Goal: Information Seeking & Learning: Compare options

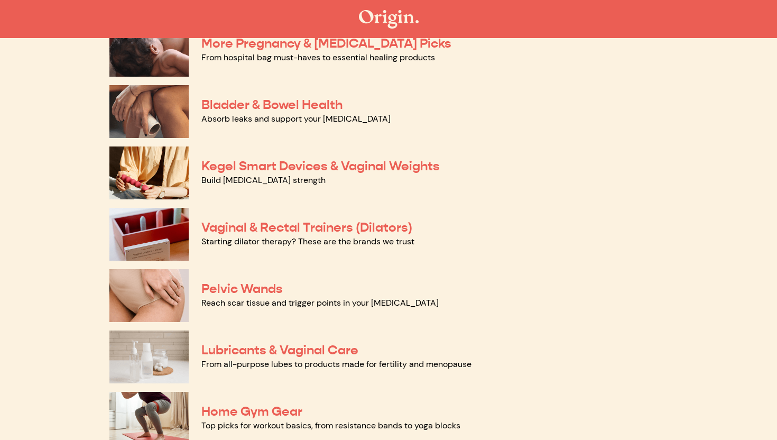
scroll to position [322, 0]
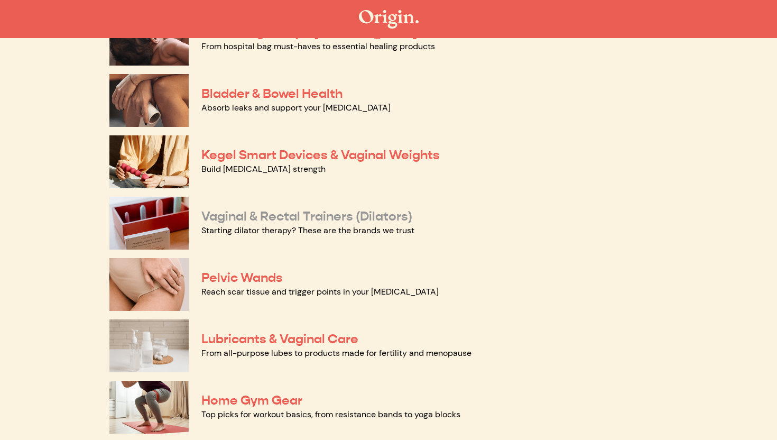
click at [327, 222] on link "Vaginal & Rectal Trainers (Dilators)" at bounding box center [307, 216] width 211 height 16
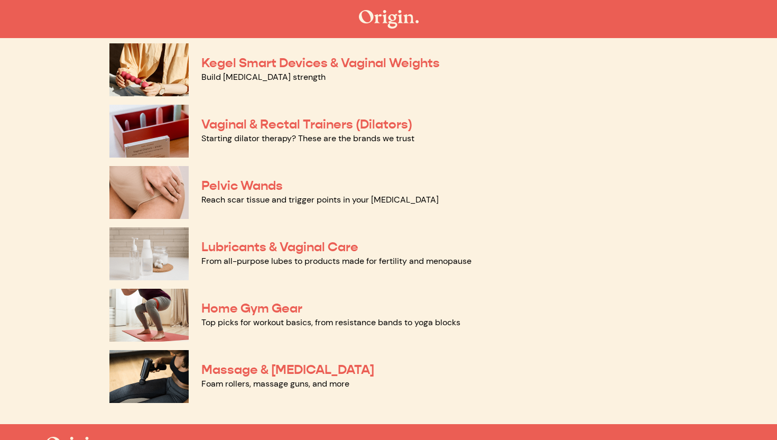
scroll to position [415, 0]
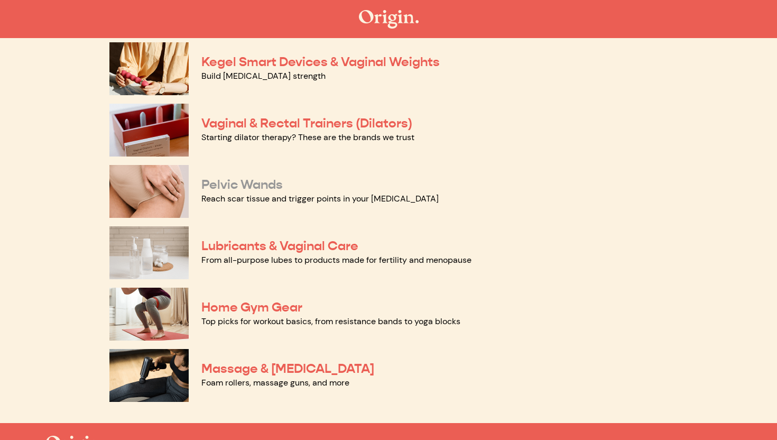
click at [262, 190] on link "Pelvic Wands" at bounding box center [242, 185] width 81 height 16
click at [331, 249] on link "Lubricants & Vaginal Care" at bounding box center [280, 246] width 157 height 16
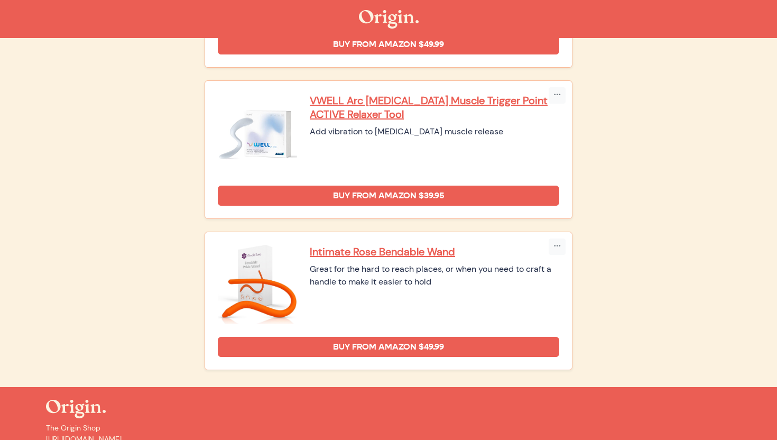
scroll to position [527, 0]
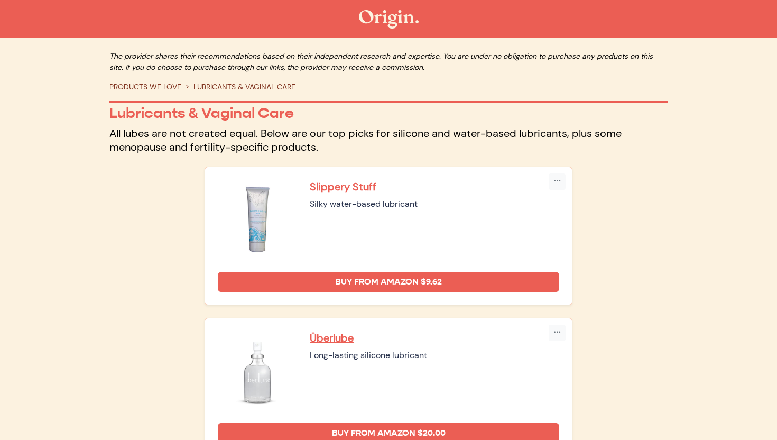
click at [348, 189] on p "Slippery Stuff" at bounding box center [435, 187] width 250 height 14
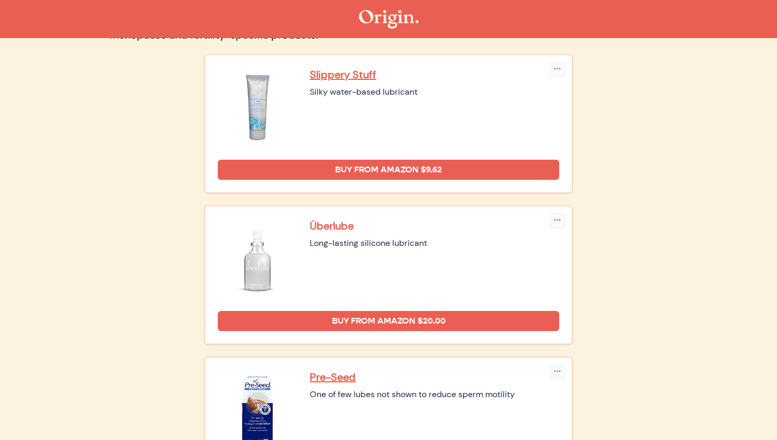
scroll to position [150, 0]
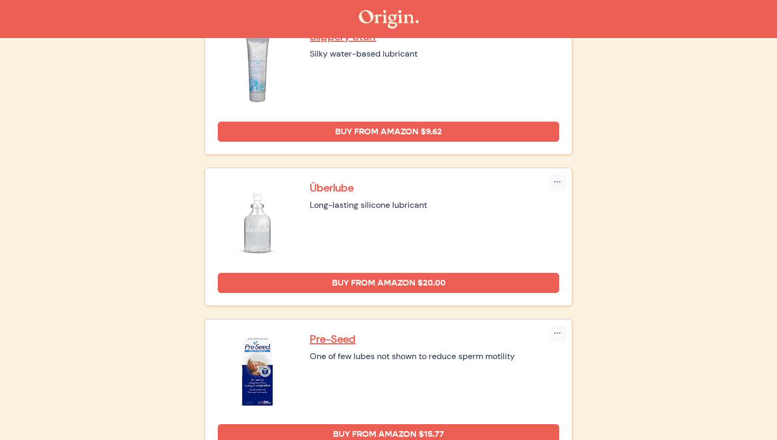
click at [336, 189] on p "Überlube" at bounding box center [435, 188] width 250 height 14
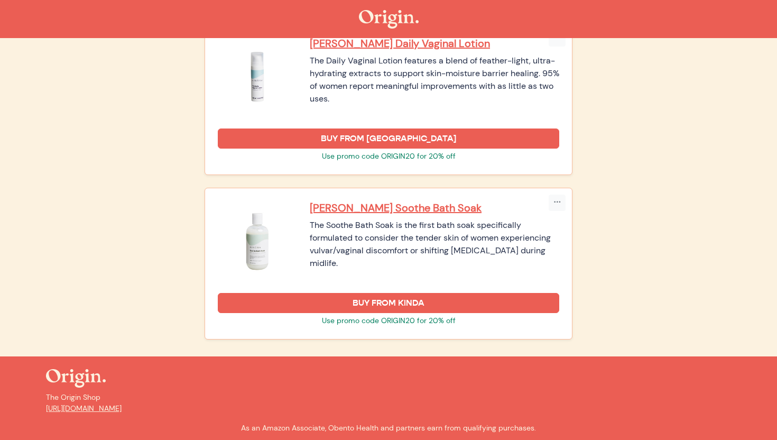
scroll to position [1568, 0]
